Goal: Information Seeking & Learning: Understand process/instructions

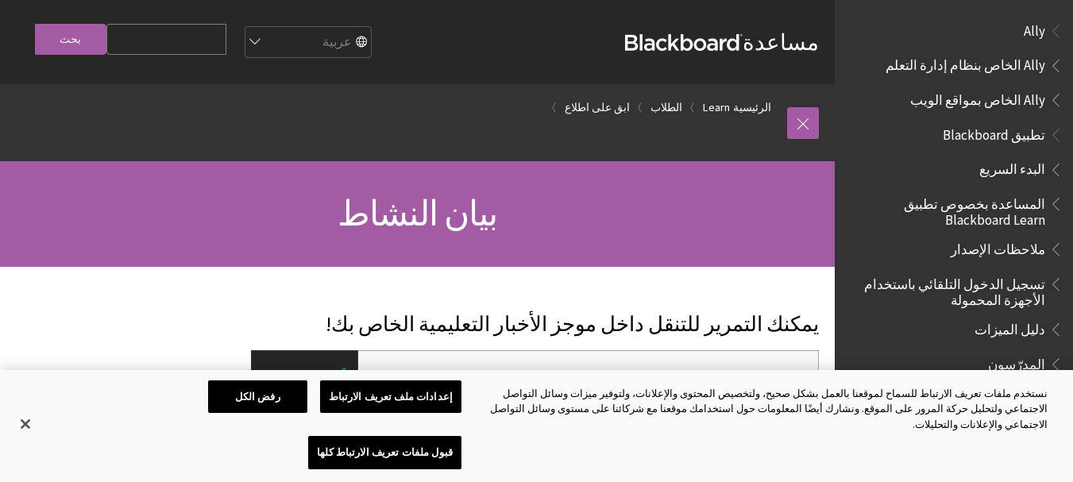
scroll to position [1309, 0]
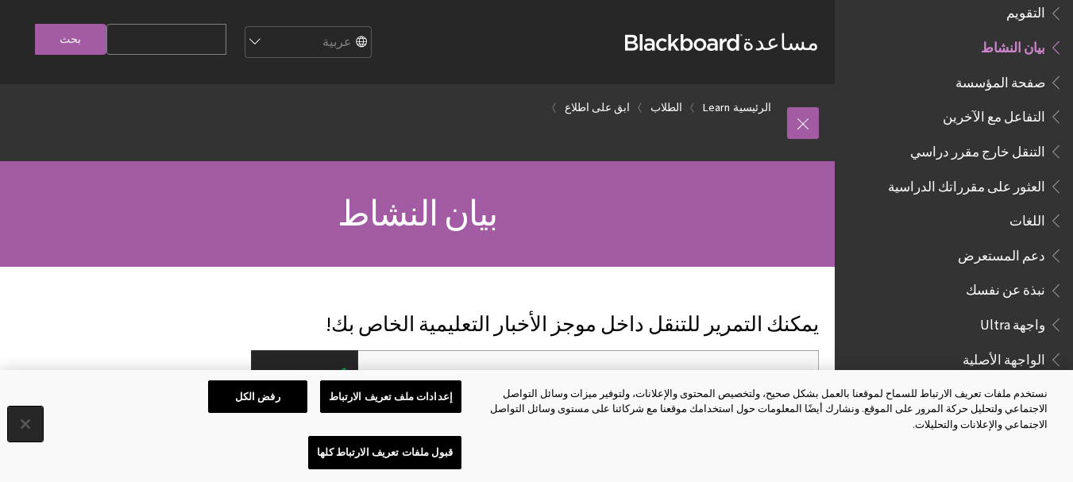
click at [29, 441] on button "إغلاق" at bounding box center [25, 424] width 35 height 35
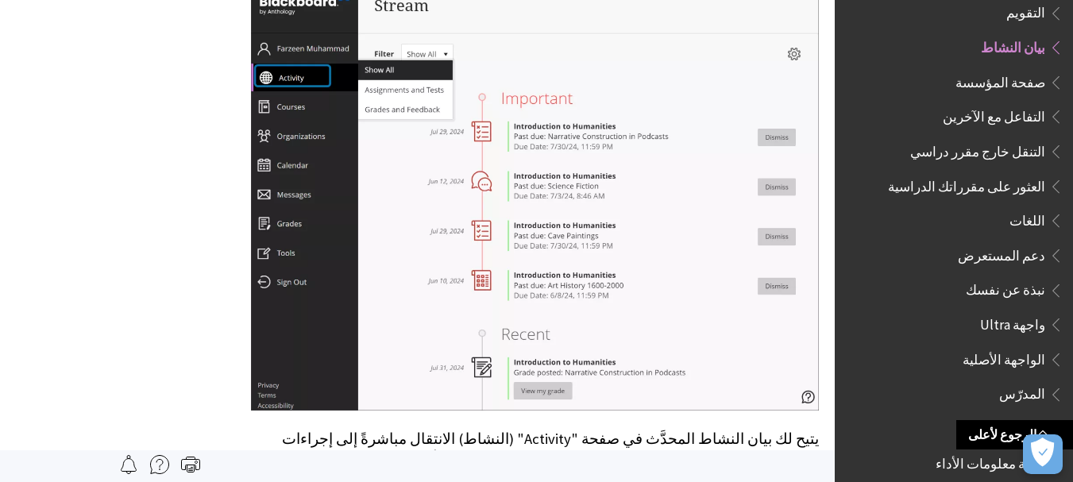
scroll to position [346, 0]
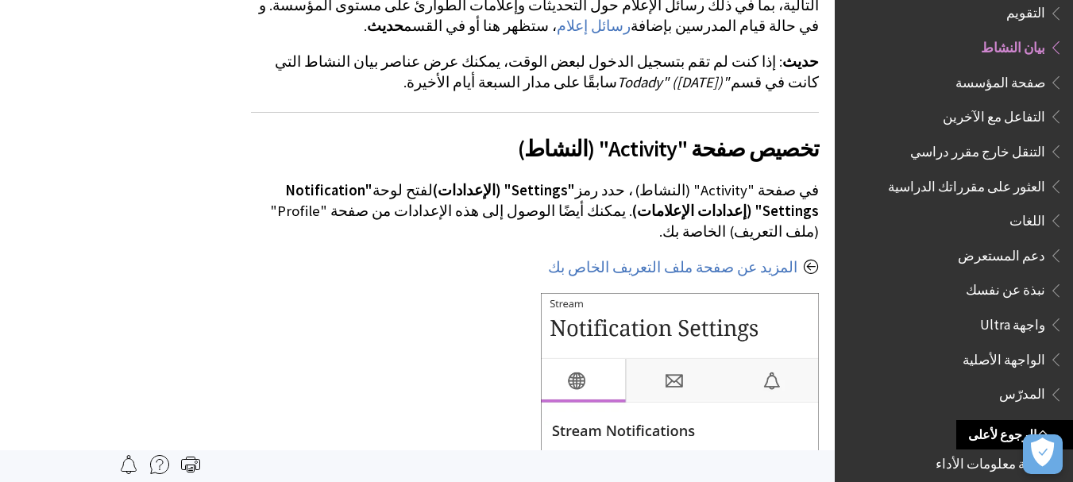
scroll to position [1562, 0]
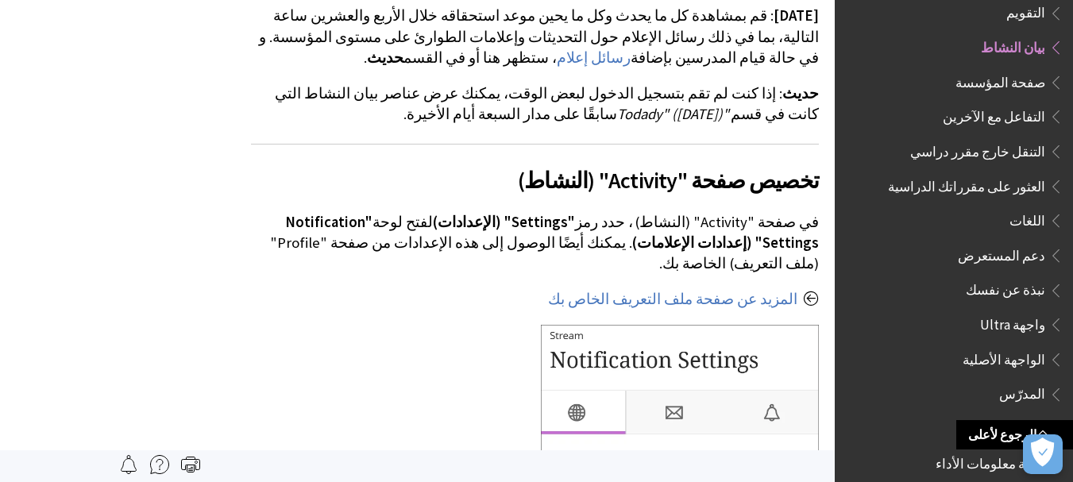
click at [160, 462] on img at bounding box center [159, 464] width 19 height 19
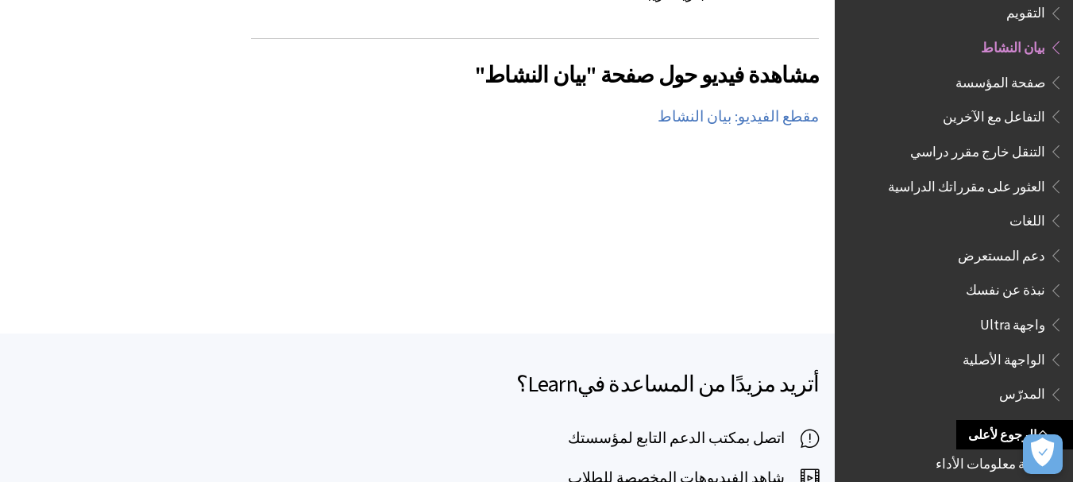
scroll to position [3355, 0]
